Goal: Information Seeking & Learning: Compare options

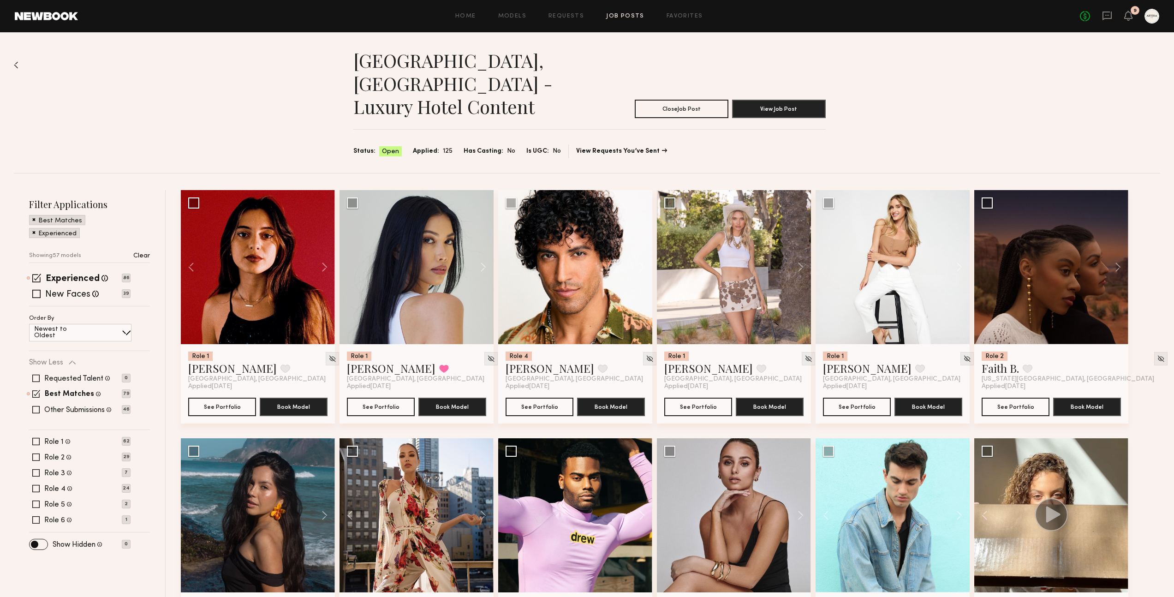
click at [578, 20] on div "Home Models Requests Job Posts Favorites Sign Out No fees up to $5,000 9" at bounding box center [618, 16] width 1081 height 15
click at [571, 14] on link "Requests" at bounding box center [566, 16] width 36 height 6
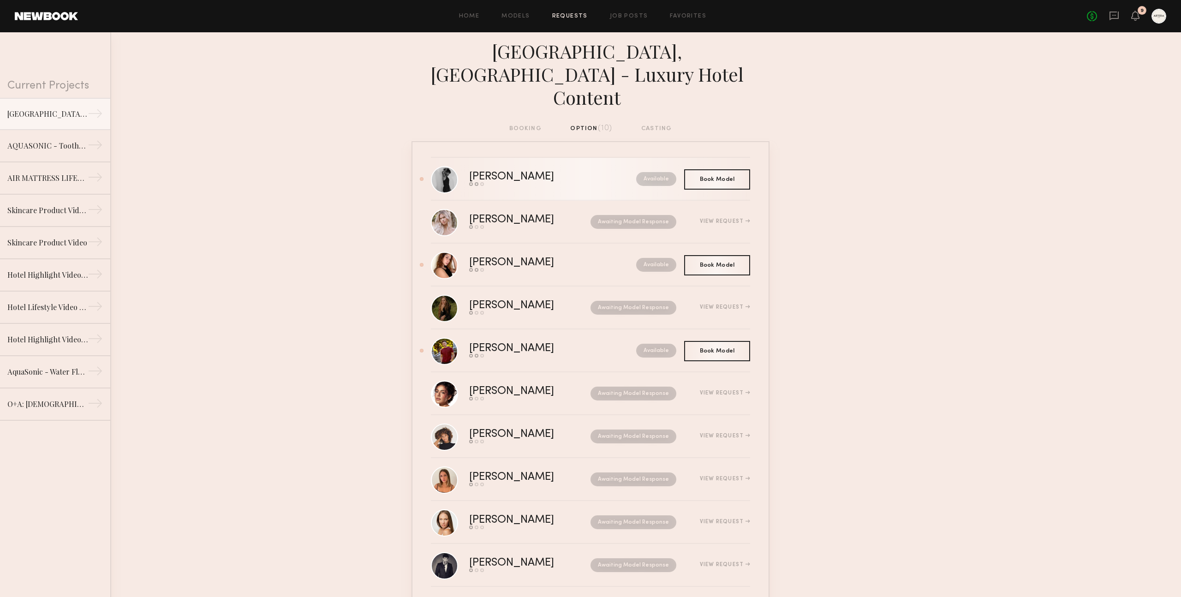
click at [476, 172] on div "[PERSON_NAME]" at bounding box center [532, 177] width 126 height 11
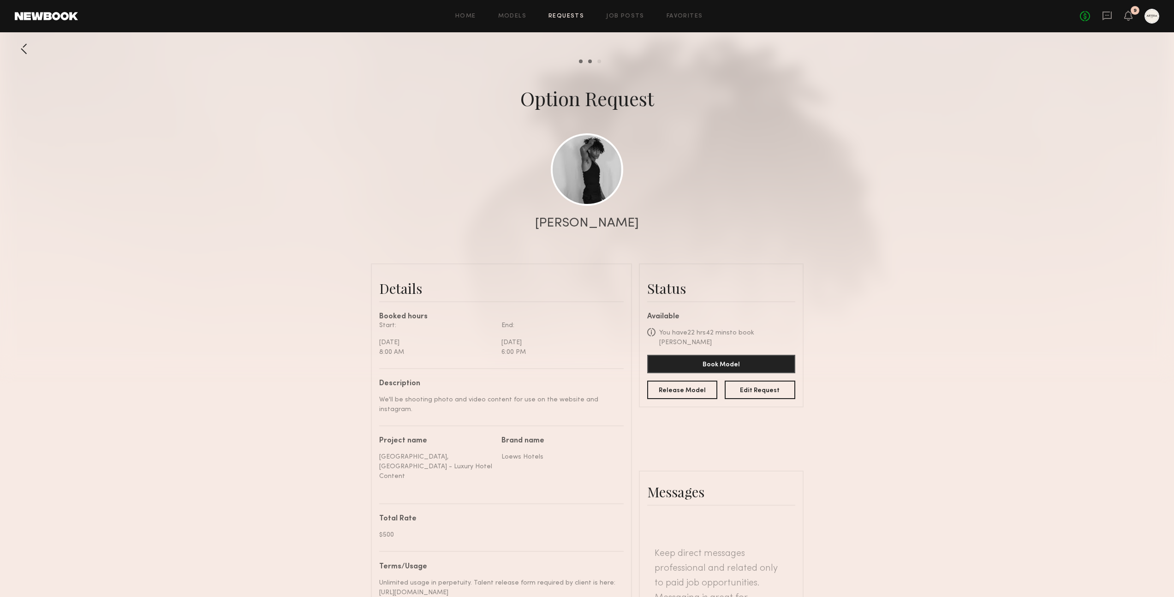
click at [581, 225] on div "[PERSON_NAME]" at bounding box center [587, 223] width 104 height 13
click at [579, 225] on div "[PERSON_NAME]" at bounding box center [587, 223] width 104 height 13
click at [590, 222] on div "[PERSON_NAME]" at bounding box center [587, 223] width 104 height 13
click at [579, 169] on link at bounding box center [587, 169] width 72 height 72
click at [24, 55] on div at bounding box center [24, 49] width 18 height 18
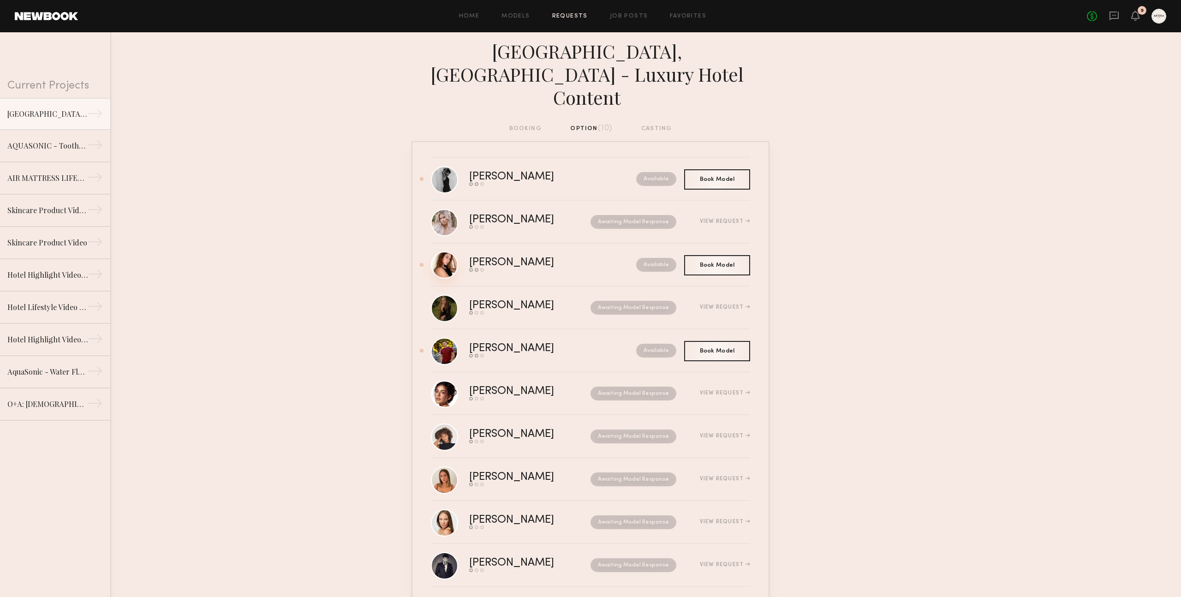
click at [445, 251] on link at bounding box center [444, 264] width 27 height 27
click at [447, 337] on link at bounding box center [444, 350] width 27 height 27
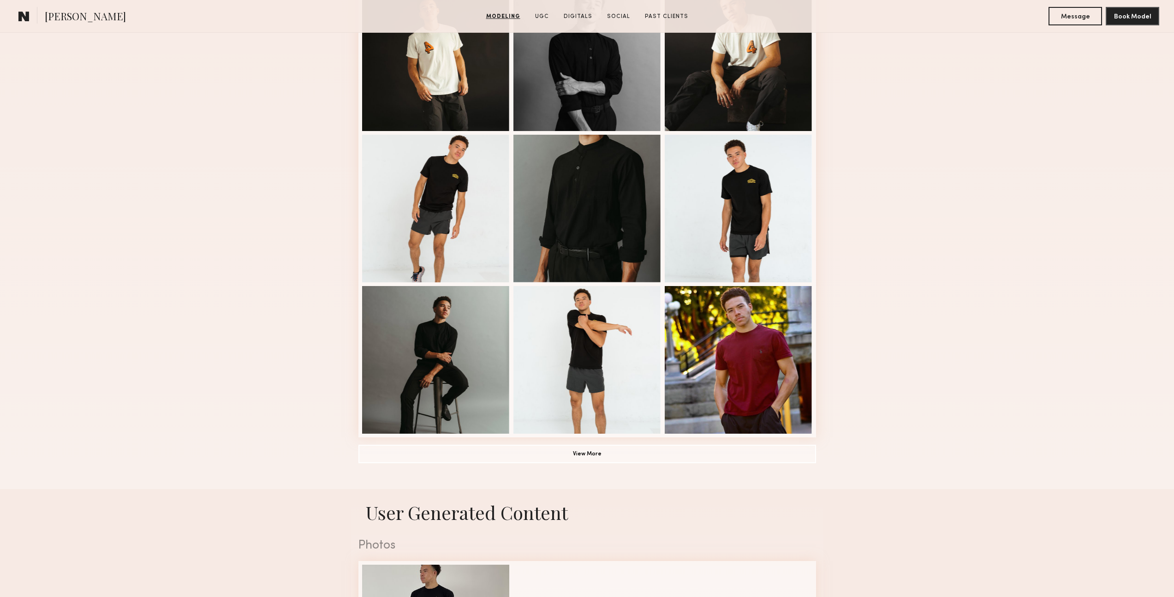
scroll to position [493, 0]
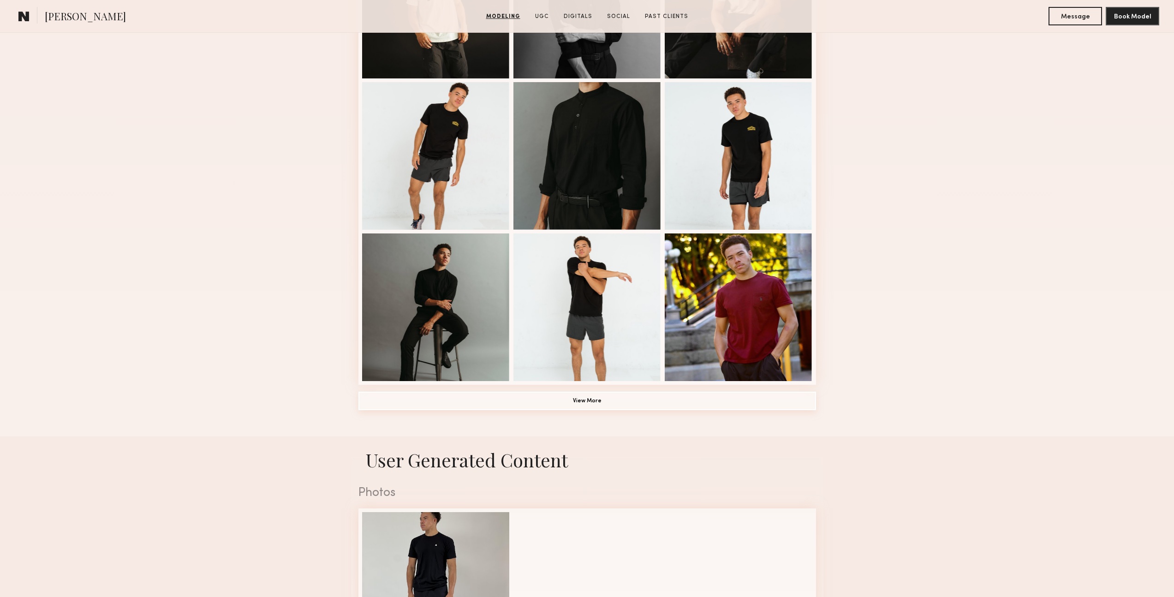
click at [712, 397] on button "View More" at bounding box center [586, 401] width 457 height 18
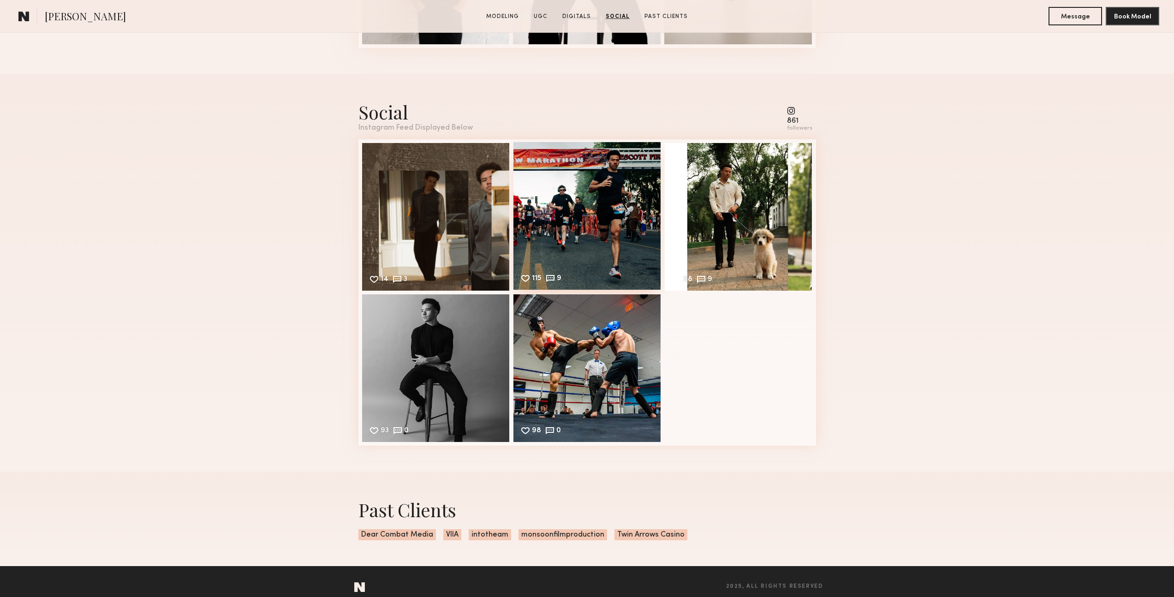
scroll to position [2067, 0]
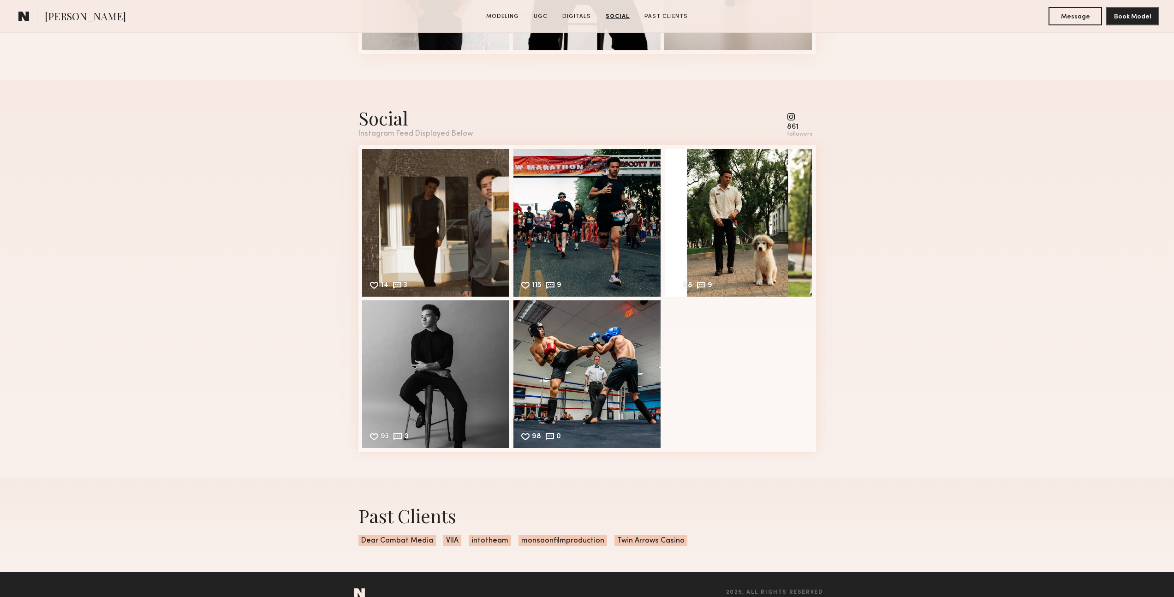
click at [793, 125] on div "861" at bounding box center [799, 127] width 25 height 7
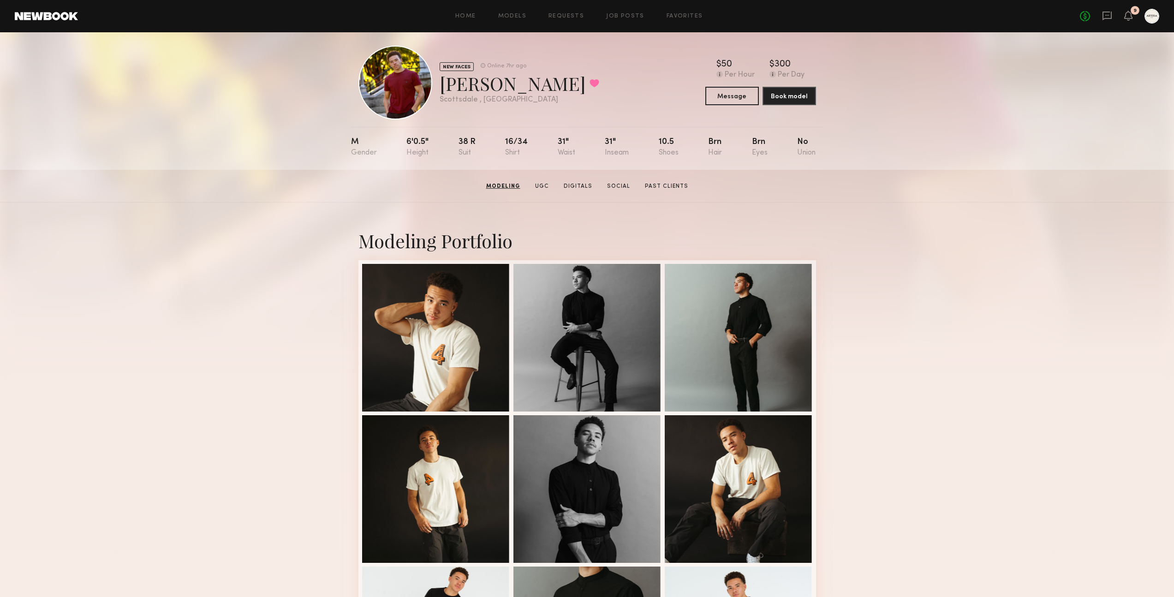
scroll to position [0, 0]
